Goal: Task Accomplishment & Management: Use online tool/utility

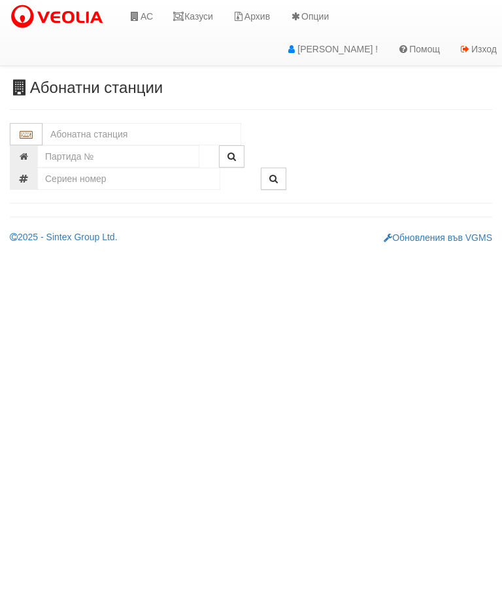
click at [60, 136] on input "text" at bounding box center [142, 134] width 199 height 22
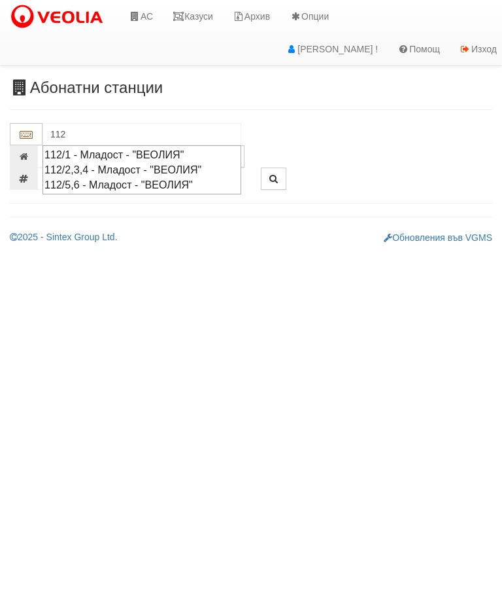
click at [79, 167] on div "112/2,3,4 - Младост - "ВЕОЛИЯ"" at bounding box center [141, 169] width 195 height 15
type input "112/2,3,4 - Младост - "ВЕОЛИЯ""
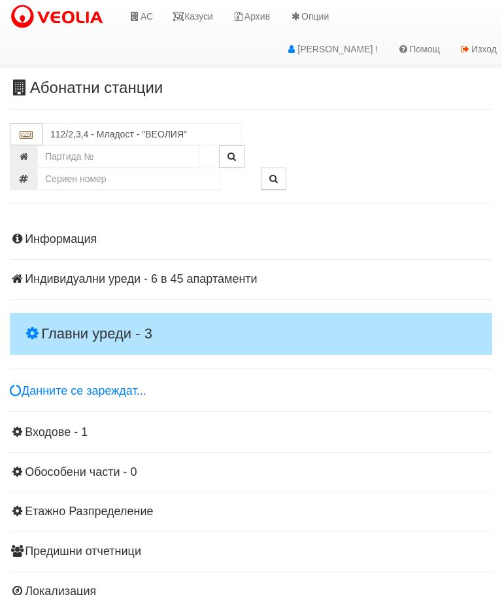
click at [69, 321] on h4 "Главни уреди - 3" at bounding box center [251, 334] width 483 height 42
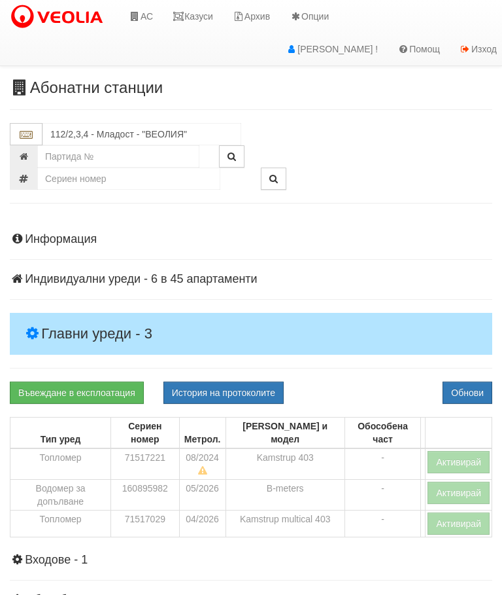
click at [463, 512] on button "Активирай" at bounding box center [459, 523] width 62 height 22
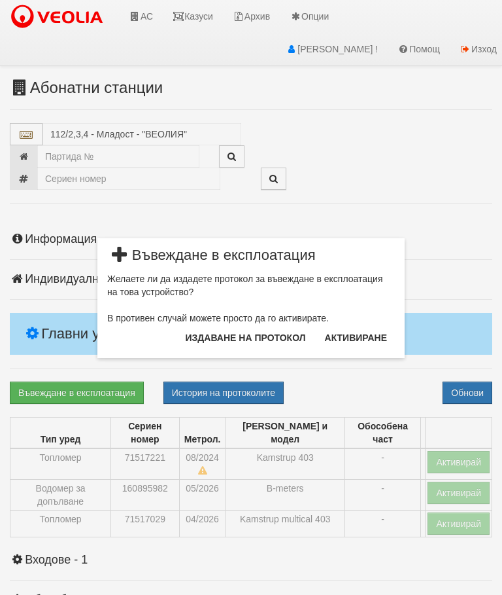
click at [283, 337] on button "Издаване на протокол" at bounding box center [246, 337] width 136 height 21
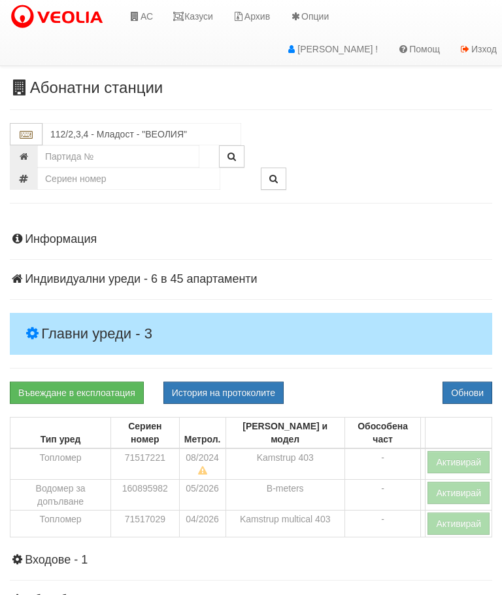
click at [474, 390] on button "Обнови" at bounding box center [468, 392] width 50 height 22
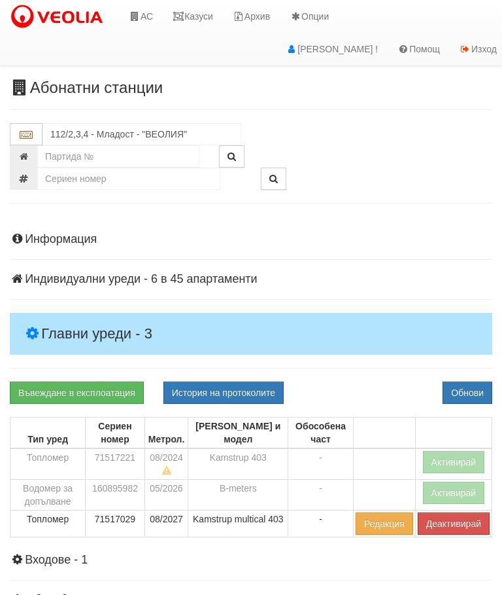
click at [472, 482] on button "Активирай" at bounding box center [454, 493] width 62 height 22
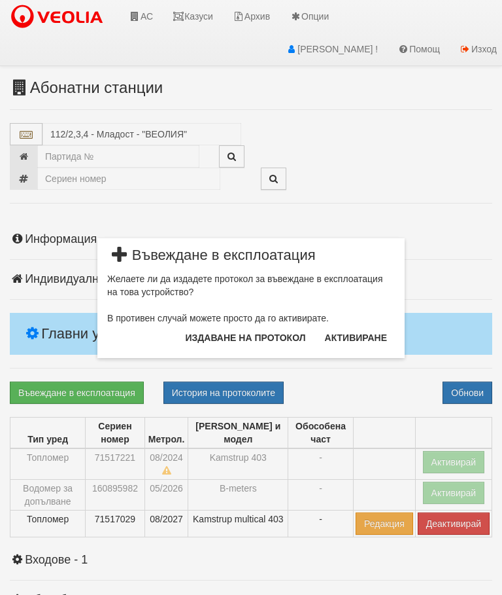
click at [205, 338] on button "Издаване на протокол" at bounding box center [246, 337] width 136 height 21
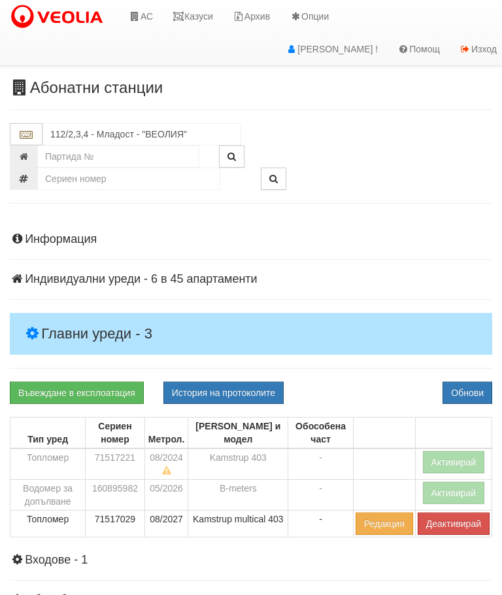
click at [476, 387] on button "Обнови" at bounding box center [468, 392] width 50 height 22
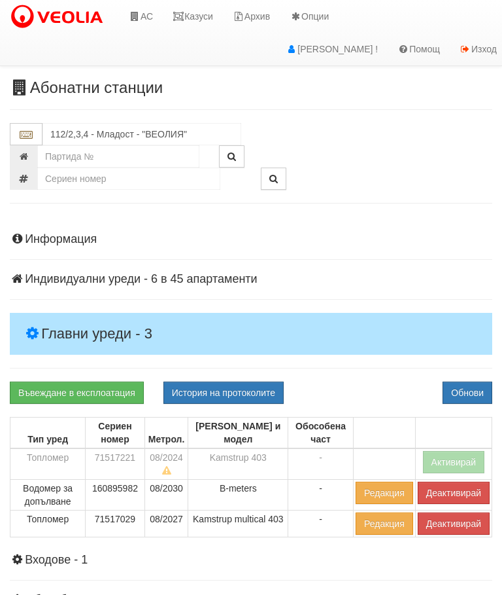
click at [200, 16] on link "Казуси" at bounding box center [193, 16] width 60 height 33
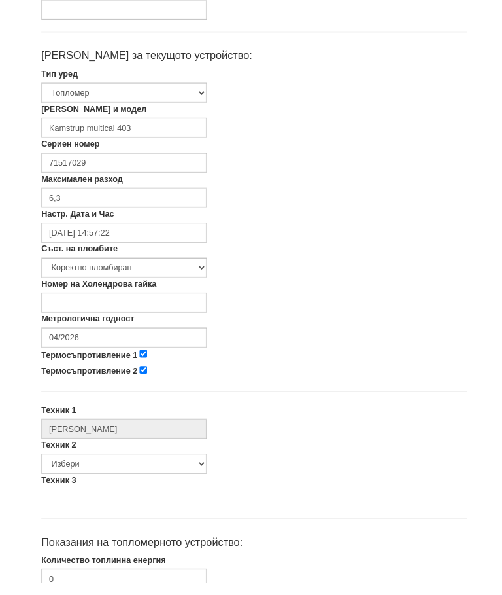
scroll to position [270, 0]
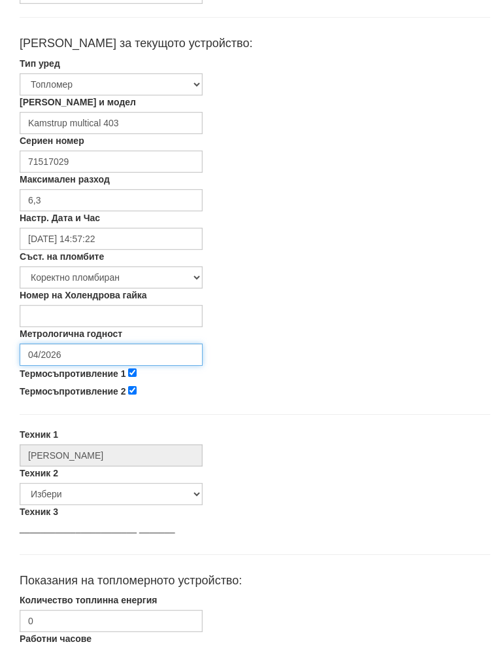
click at [87, 357] on input "04/2026" at bounding box center [111, 368] width 183 height 22
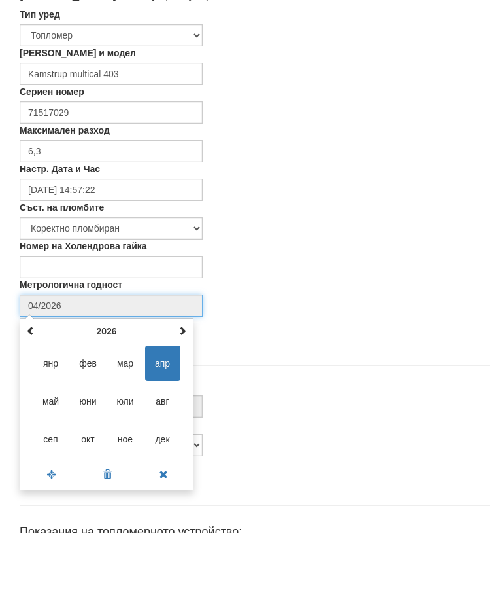
click at [184, 388] on span at bounding box center [182, 392] width 9 height 9
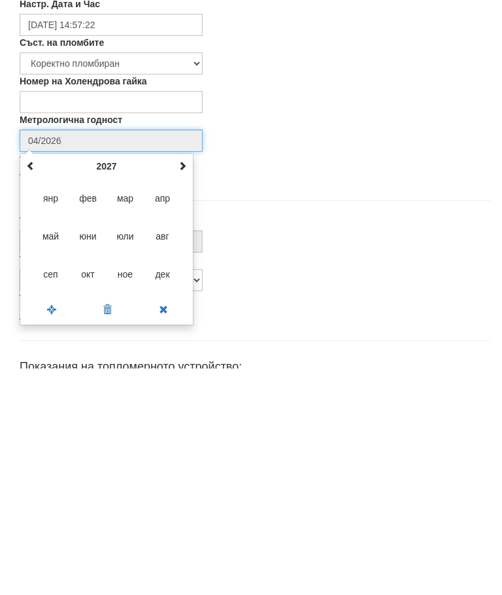
click at [167, 446] on span "авг" at bounding box center [162, 463] width 35 height 35
type input "08/2027"
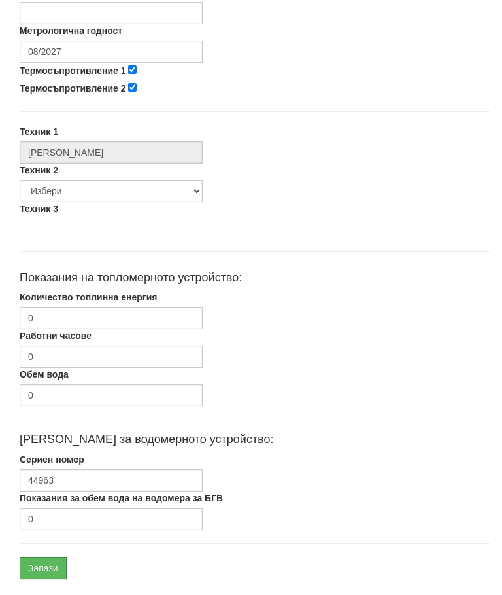
scroll to position [620, 0]
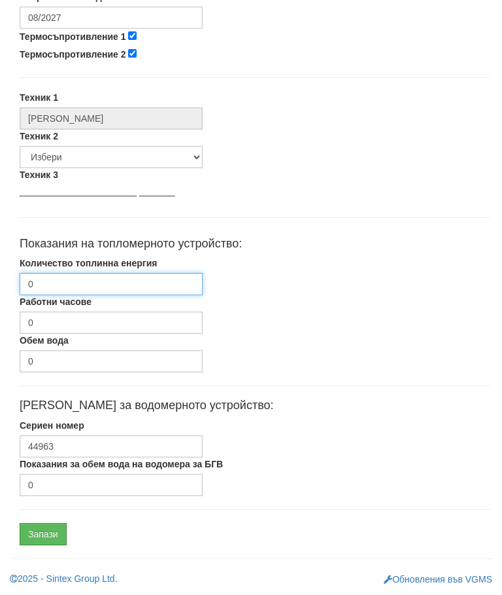
click at [76, 277] on input "0" at bounding box center [111, 284] width 183 height 22
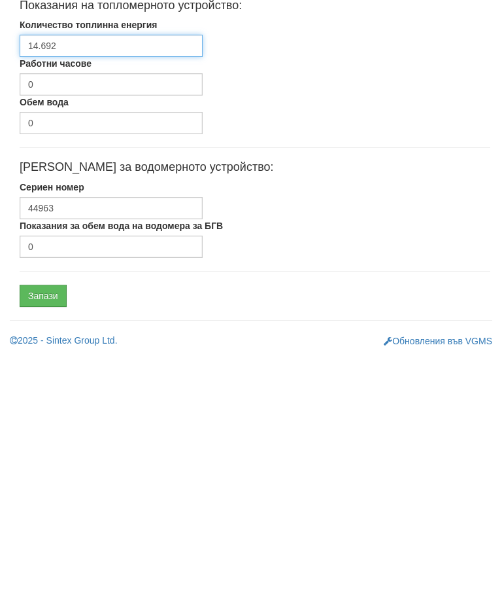
type input "14.692"
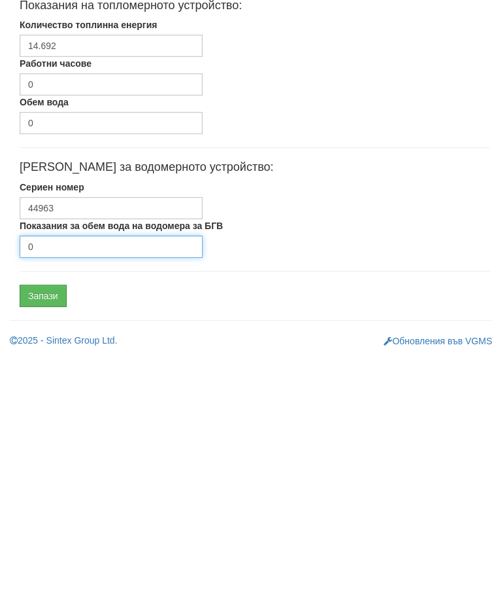
click at [75, 474] on input "0" at bounding box center [111, 485] width 183 height 22
type input "0"
click at [47, 523] on input "Запази" at bounding box center [43, 534] width 47 height 22
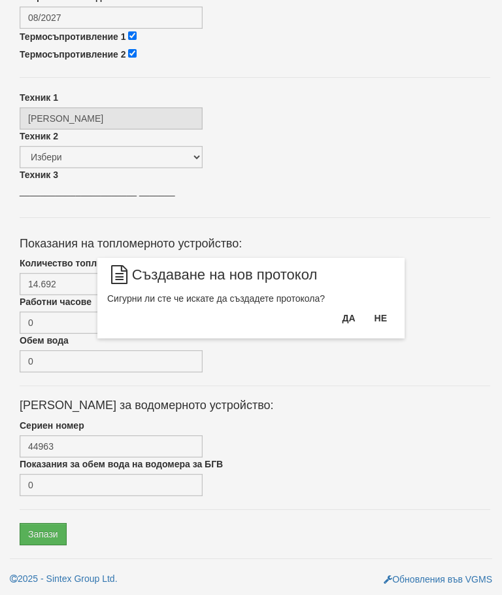
click at [354, 319] on button "Да" at bounding box center [348, 317] width 29 height 21
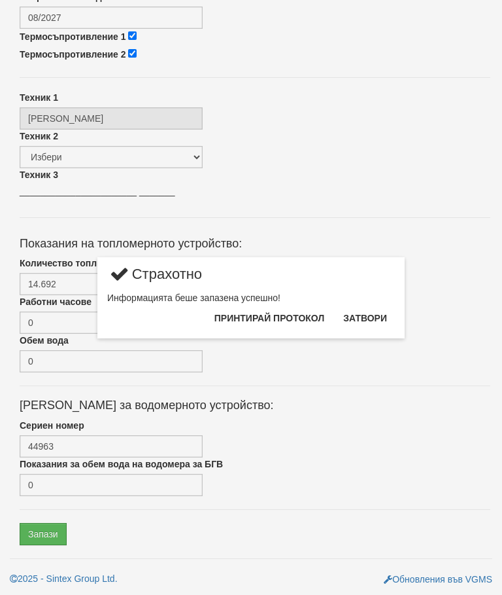
click at [371, 319] on button "Затвори" at bounding box center [366, 317] width 60 height 21
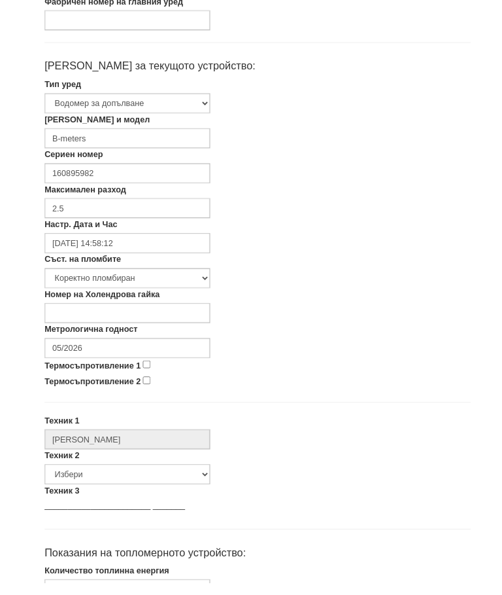
scroll to position [259, 0]
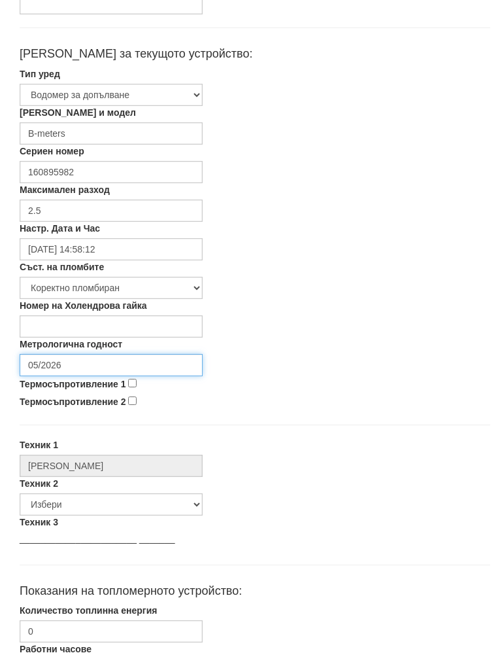
click at [95, 368] on input "05/2026" at bounding box center [111, 379] width 183 height 22
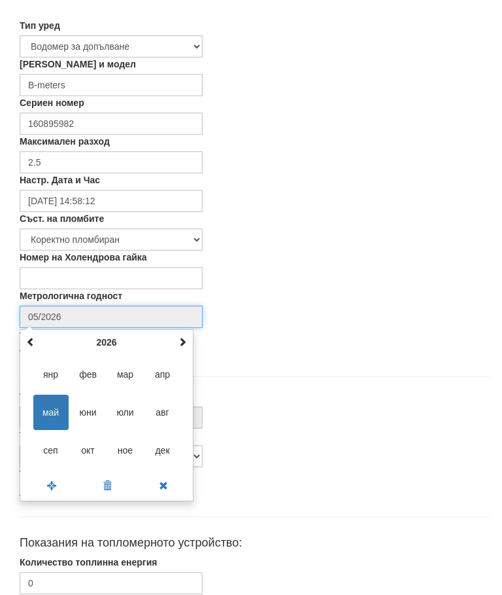
scroll to position [336, 0]
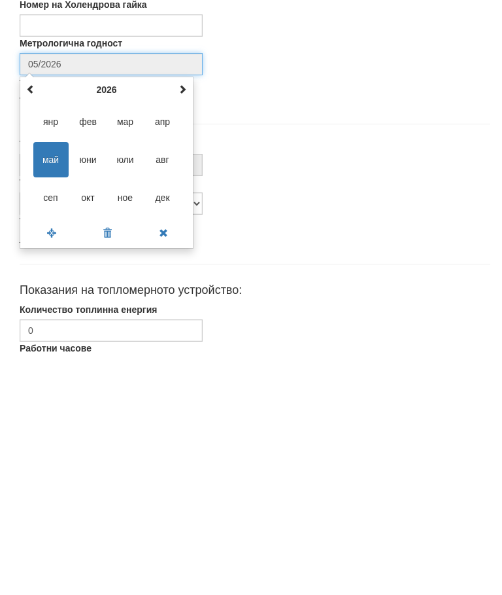
click at [184, 323] on span at bounding box center [182, 327] width 9 height 9
click at [179, 323] on span at bounding box center [182, 327] width 9 height 9
click at [181, 323] on span at bounding box center [182, 327] width 9 height 9
click at [171, 380] on span "авг" at bounding box center [162, 397] width 35 height 35
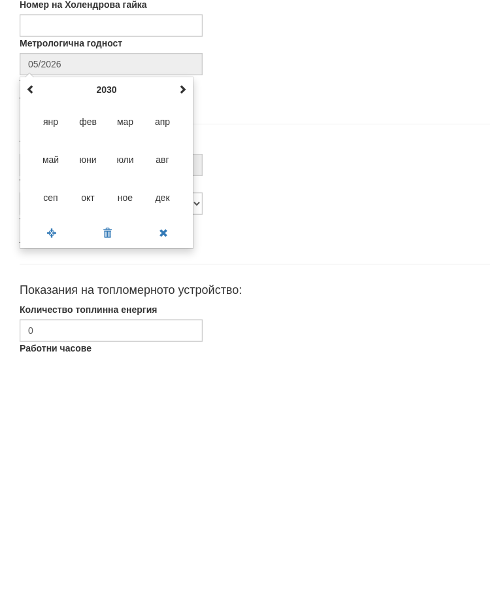
type input "08/2030"
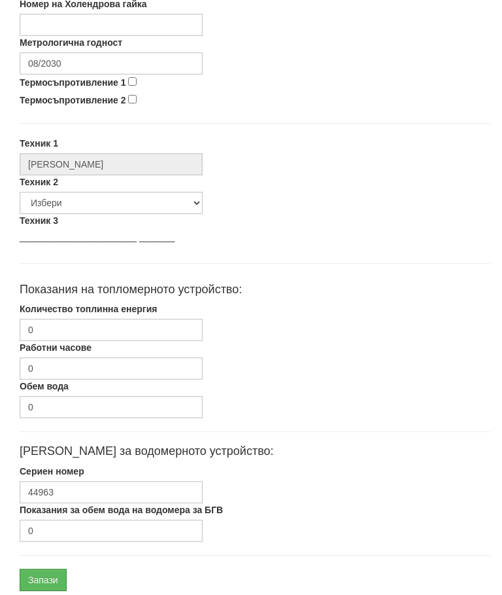
click at [133, 79] on input "Термосъпротивление 1" at bounding box center [132, 82] width 9 height 9
checkbox input "true"
click at [135, 98] on input "Термосъпротивление 2" at bounding box center [132, 100] width 9 height 9
checkbox input "true"
click at [77, 323] on input "0" at bounding box center [111, 330] width 183 height 22
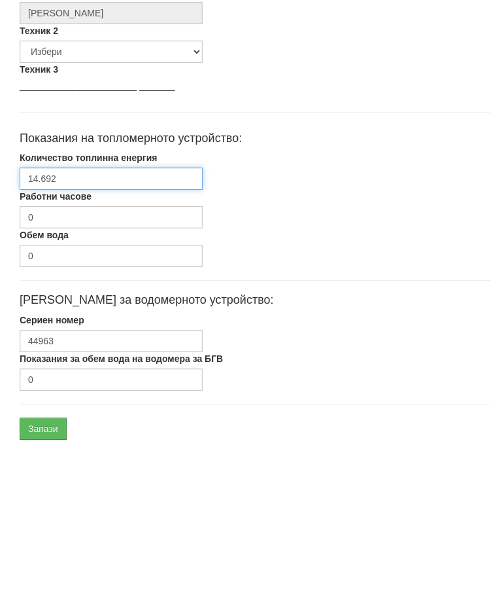
scroll to position [620, 0]
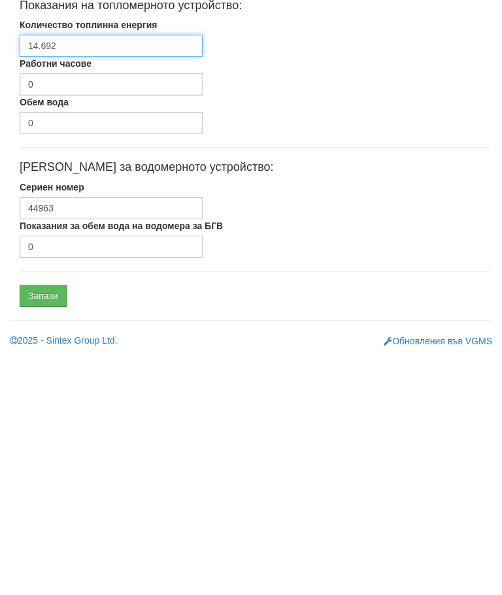
type input "14.692"
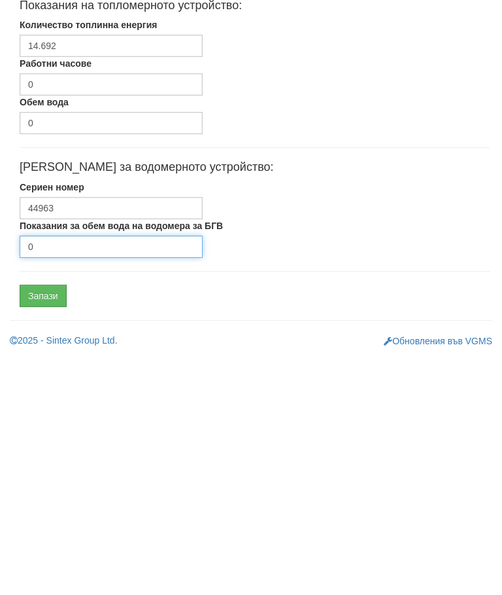
click at [74, 474] on input "0" at bounding box center [111, 485] width 183 height 22
click at [84, 474] on input "Показания за обем вода на водомера за БГВ" at bounding box center [111, 485] width 183 height 22
click at [82, 474] on input "Показания за обем вода на водомера за БГВ" at bounding box center [111, 485] width 183 height 22
click at [84, 474] on input "Показания за обем вода на водомера за БГВ" at bounding box center [111, 485] width 183 height 22
type input "0"
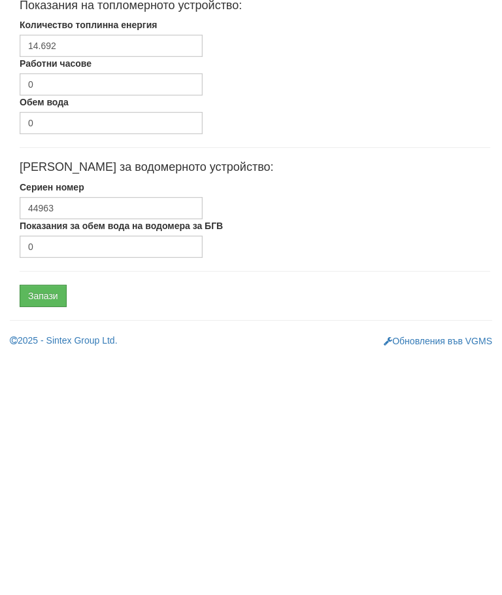
click at [46, 523] on input "Запази" at bounding box center [43, 534] width 47 height 22
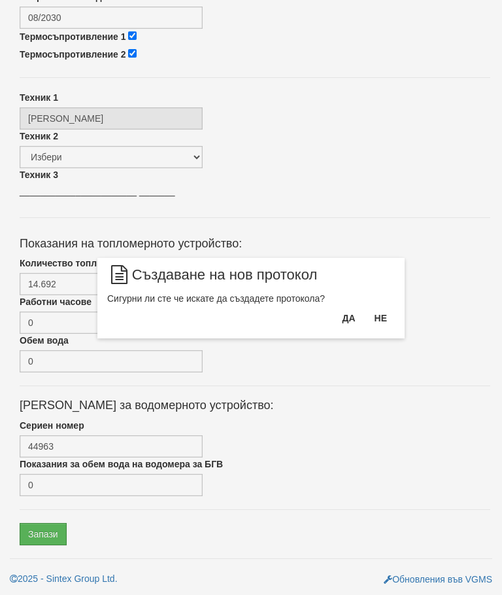
click at [352, 322] on button "Да" at bounding box center [348, 317] width 29 height 21
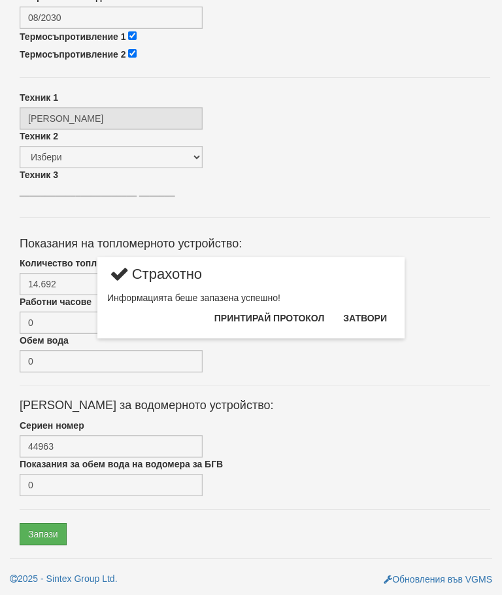
click at [362, 317] on button "Затвори" at bounding box center [366, 317] width 60 height 21
